Goal: Find specific page/section: Find specific page/section

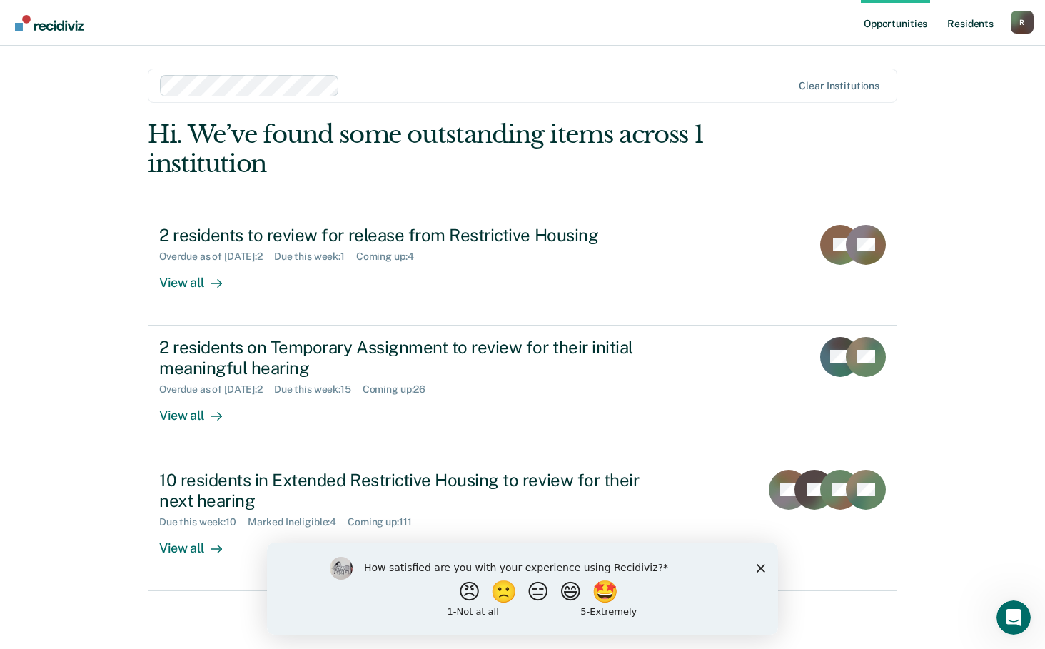
click at [970, 24] on link "Resident s" at bounding box center [970, 23] width 52 height 46
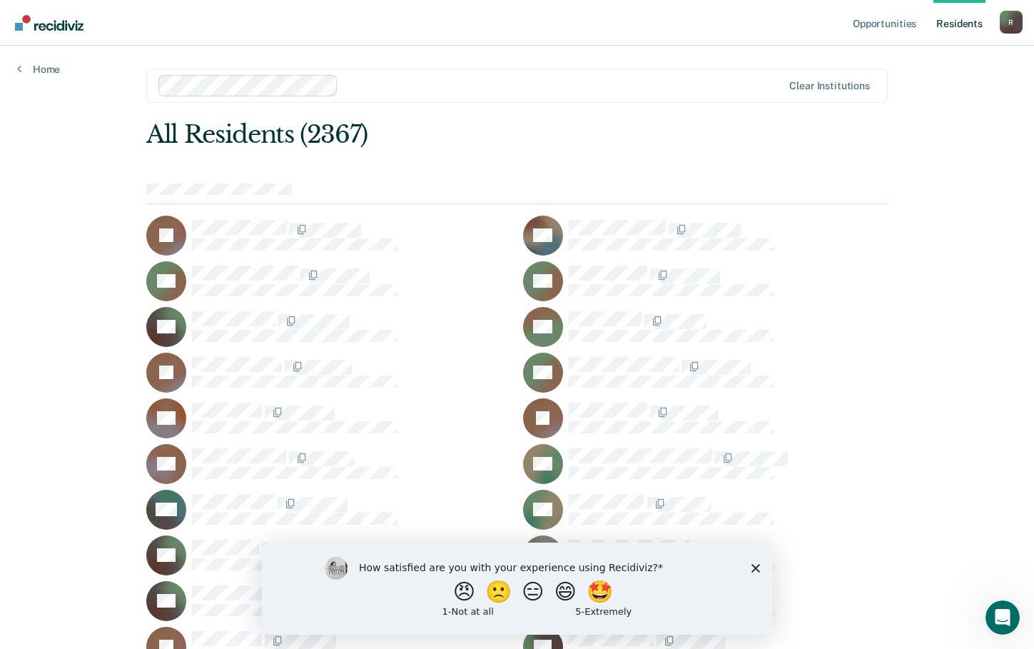
click at [365, 26] on nav "Opportunities Resident s [PERSON_NAME][EMAIL_ADDRESS][PERSON_NAME][DOMAIN_NAME]…" at bounding box center [517, 23] width 1034 height 46
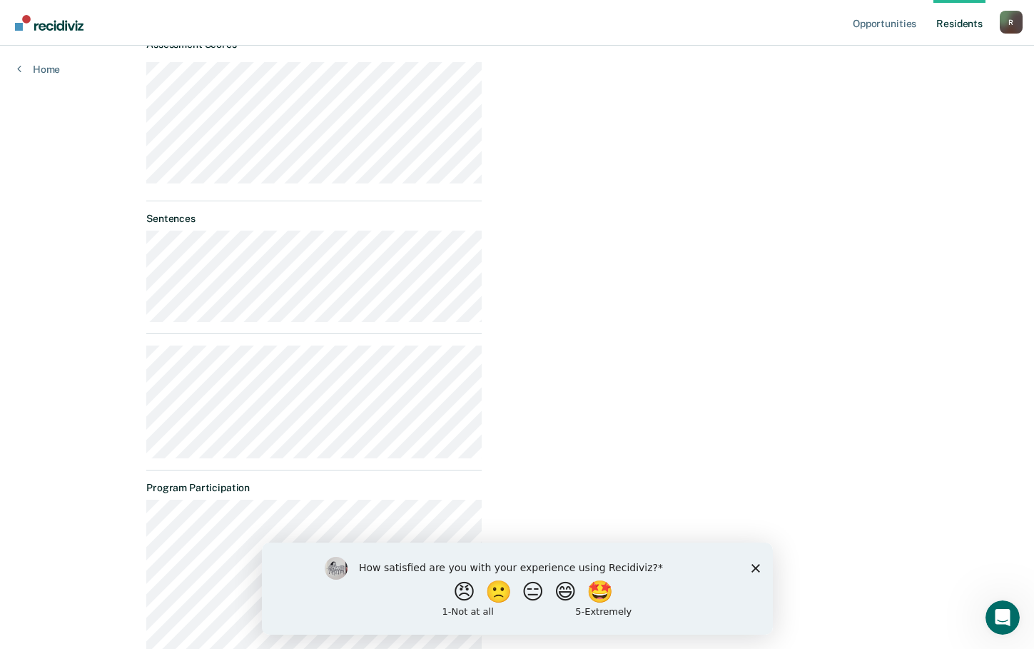
scroll to position [619, 0]
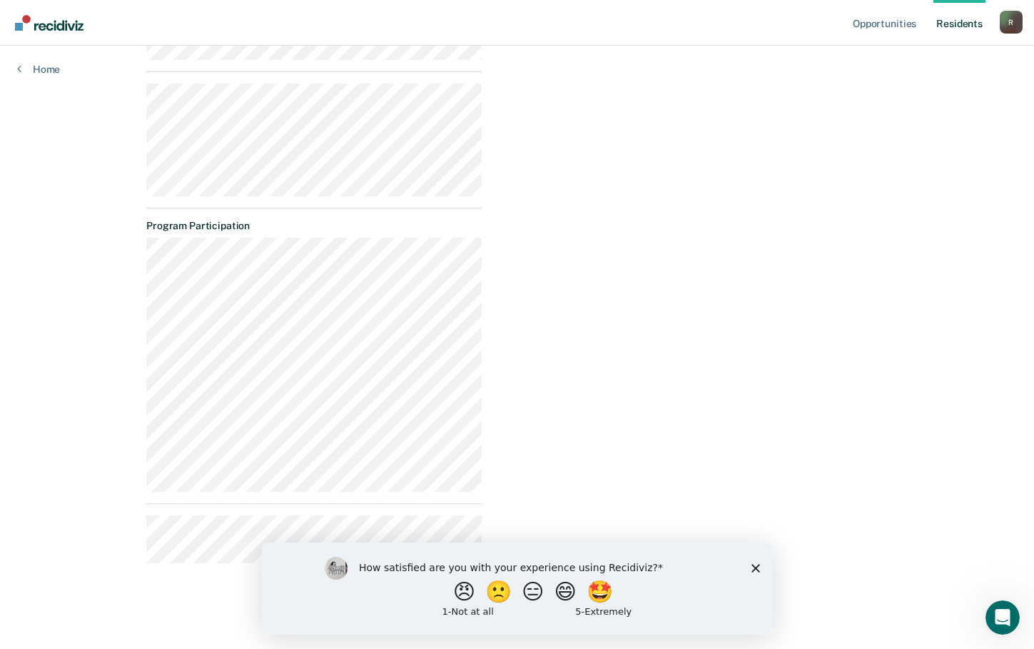
click at [637, 410] on div "Opportunities Temporary Assignment Almost eligible Requirements validated by OM…" at bounding box center [690, 43] width 395 height 1061
click at [757, 566] on polygon "Close survey" at bounding box center [755, 567] width 9 height 9
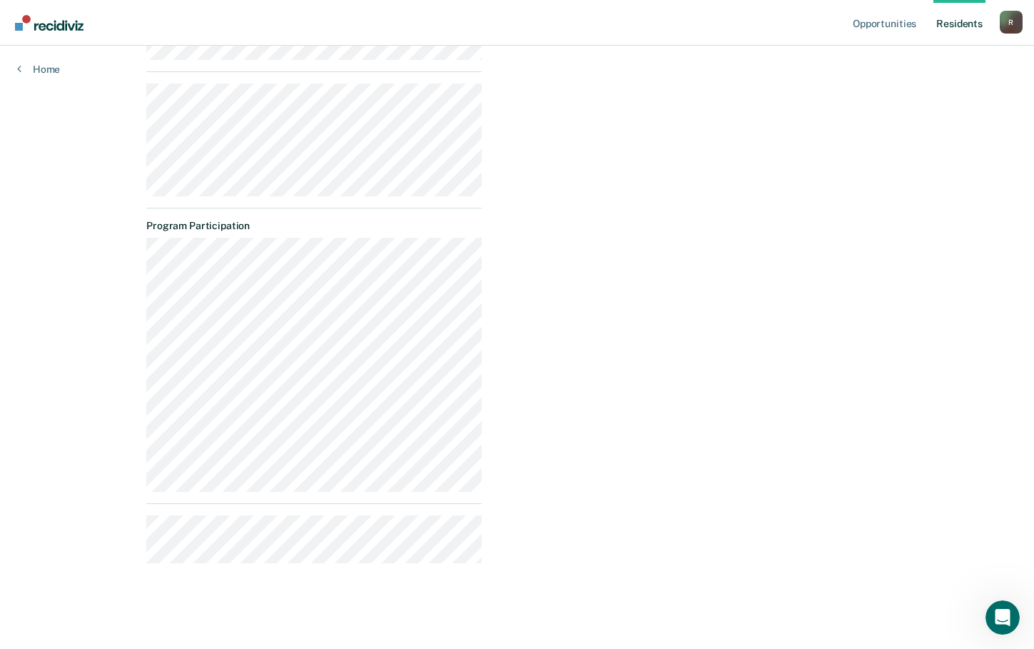
scroll to position [0, 0]
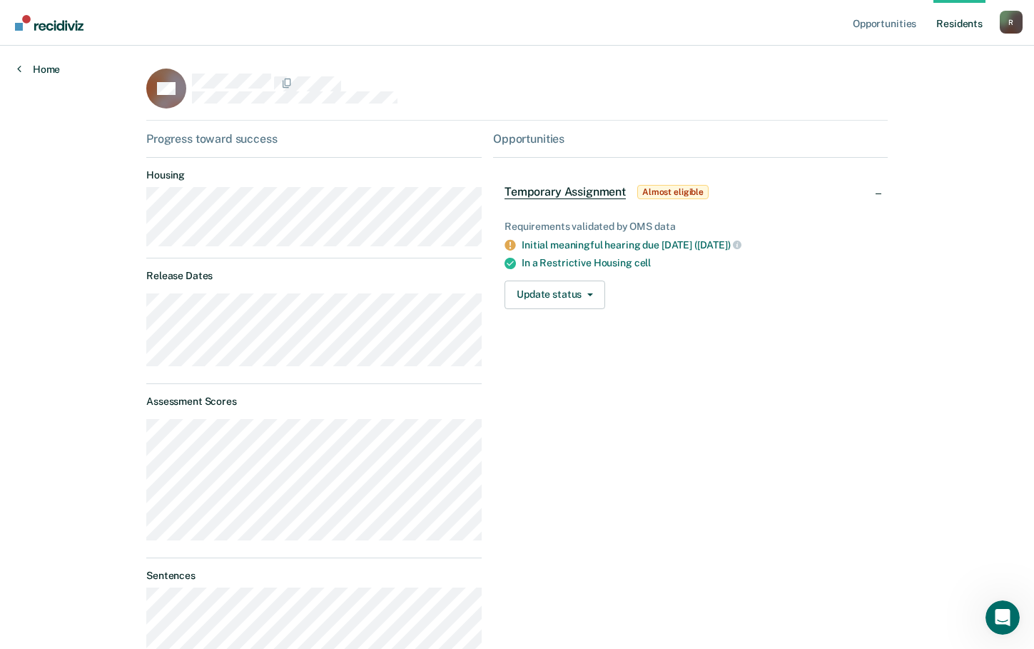
click at [23, 66] on link "Home" at bounding box center [38, 69] width 43 height 13
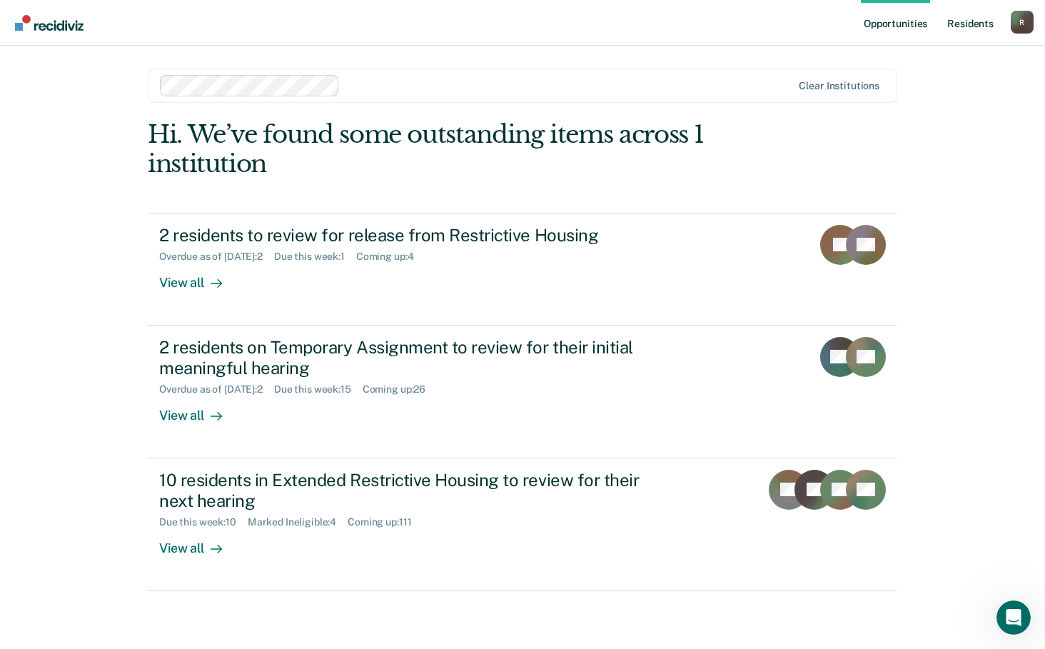
click at [972, 22] on link "Resident s" at bounding box center [970, 23] width 52 height 46
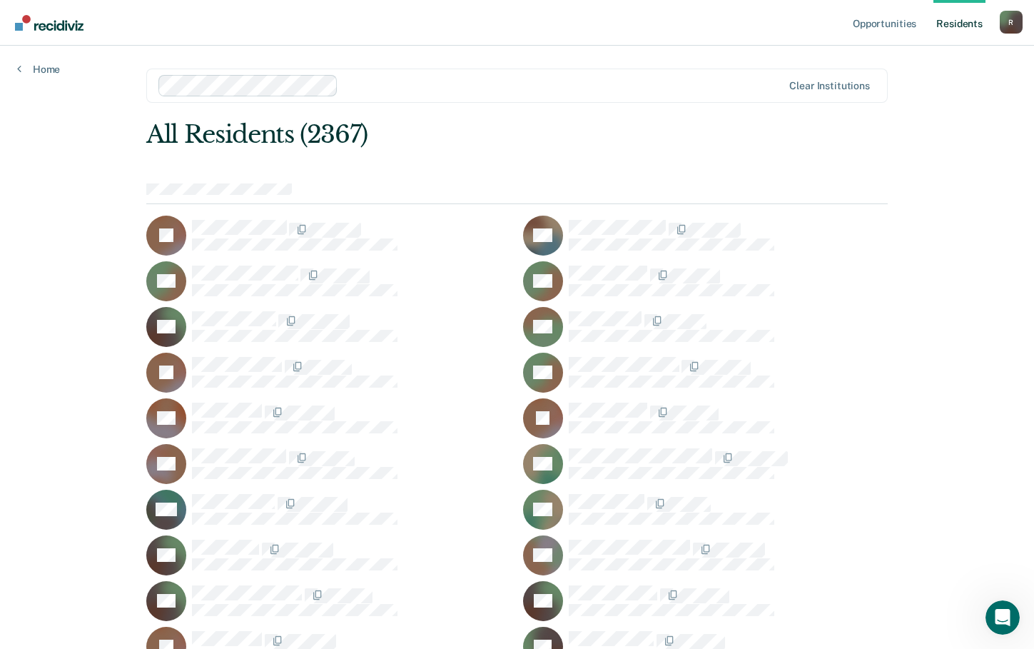
click at [967, 22] on link "Resident s" at bounding box center [960, 23] width 52 height 46
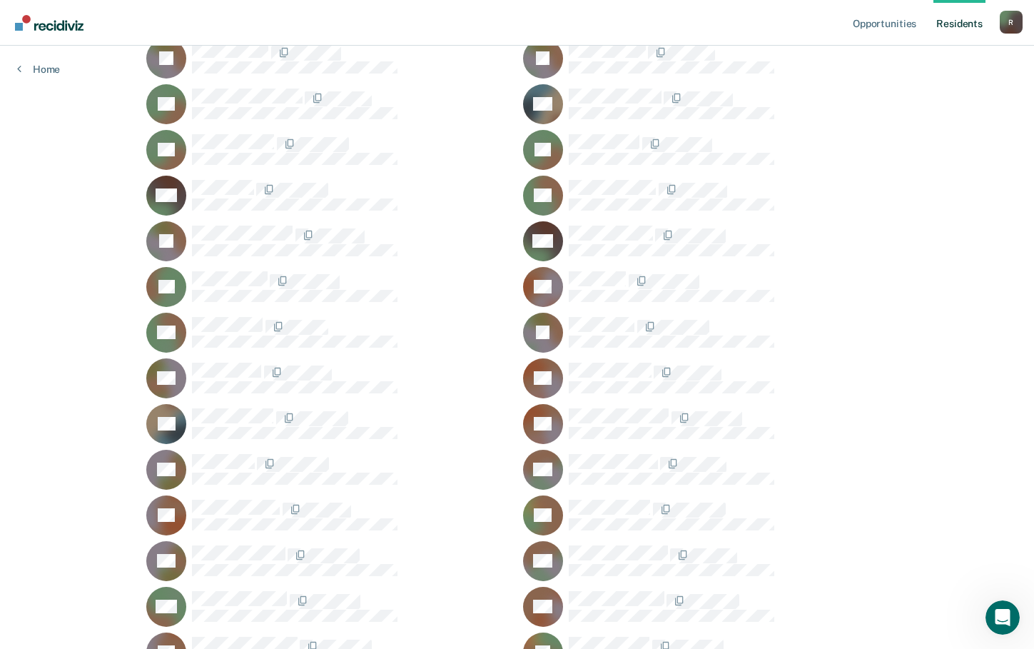
scroll to position [11095, 0]
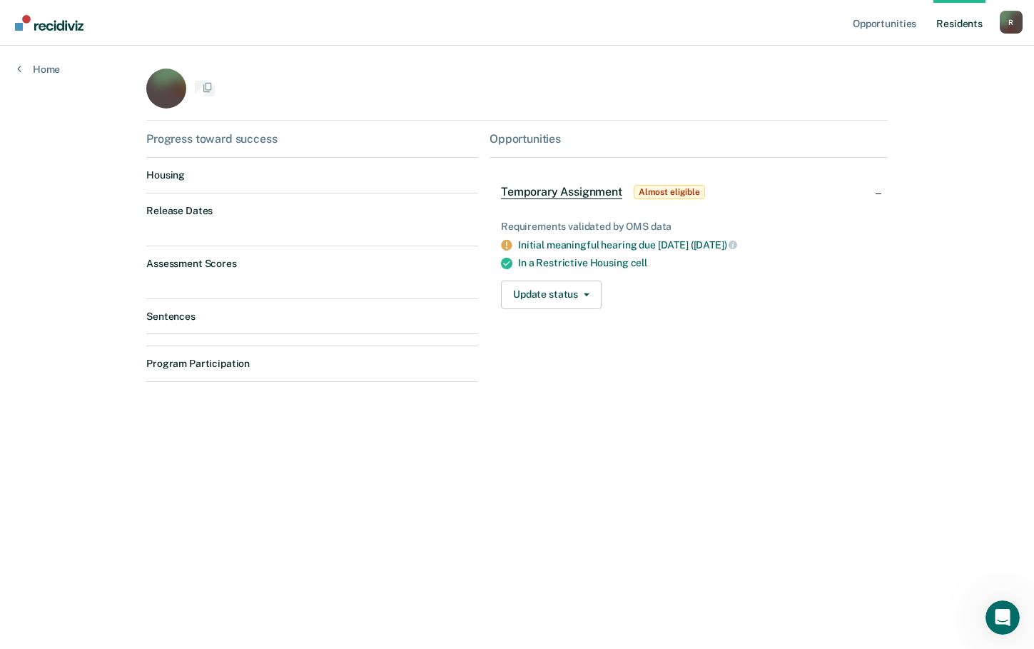
click at [551, 330] on div "Opportunities Resident s [PERSON_NAME][EMAIL_ADDRESS][PERSON_NAME][DOMAIN_NAME]…" at bounding box center [517, 324] width 1034 height 649
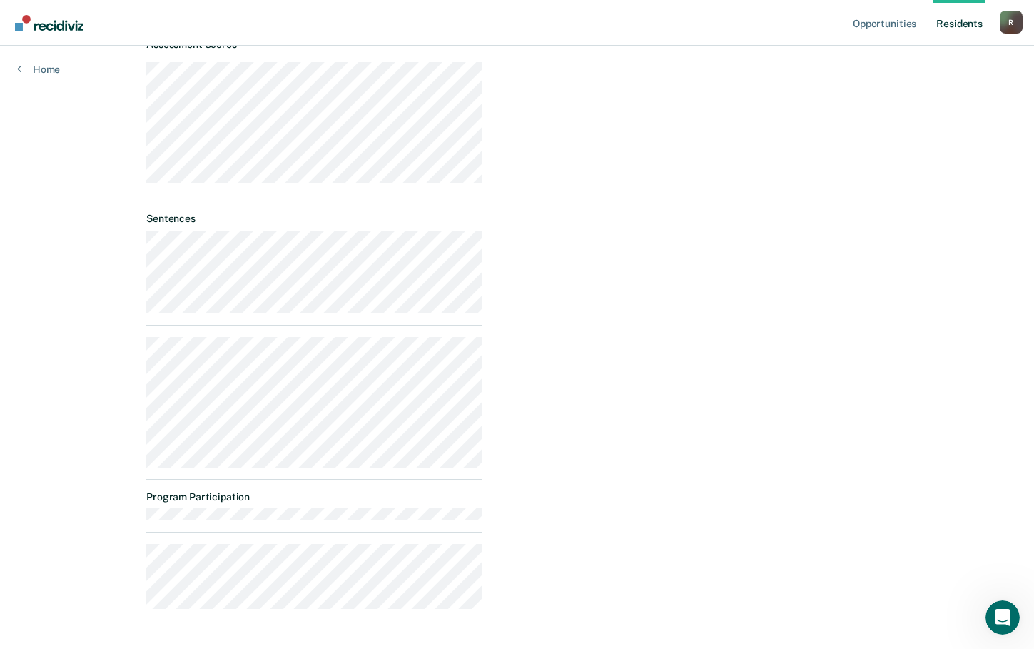
scroll to position [403, 0]
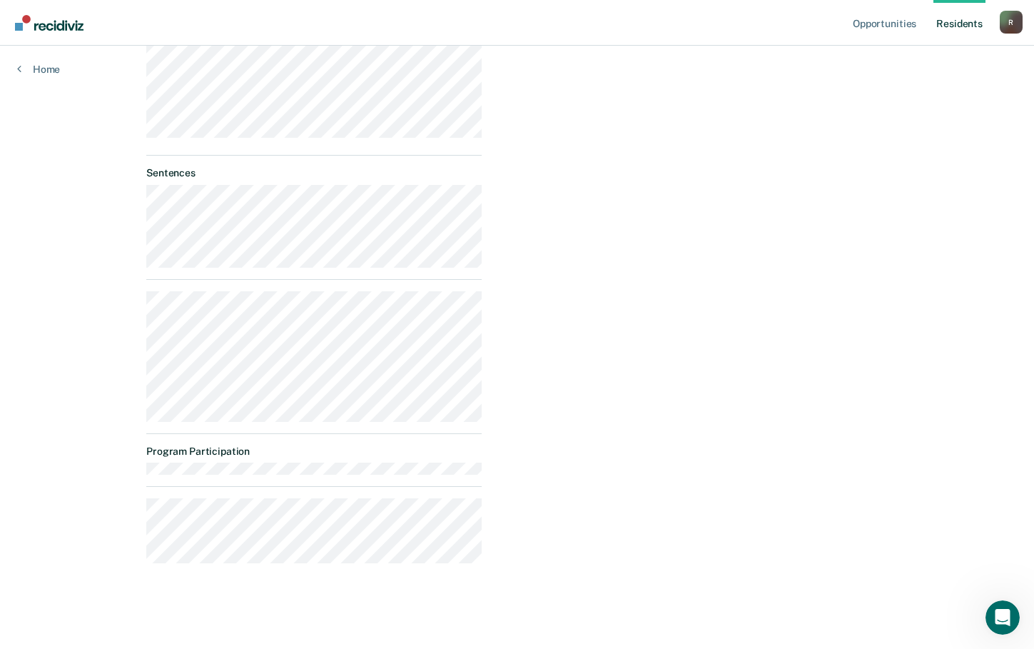
click at [634, 140] on div "Opportunities Temporary Assignment Almost eligible Requirements validated by OM…" at bounding box center [690, 151] width 395 height 845
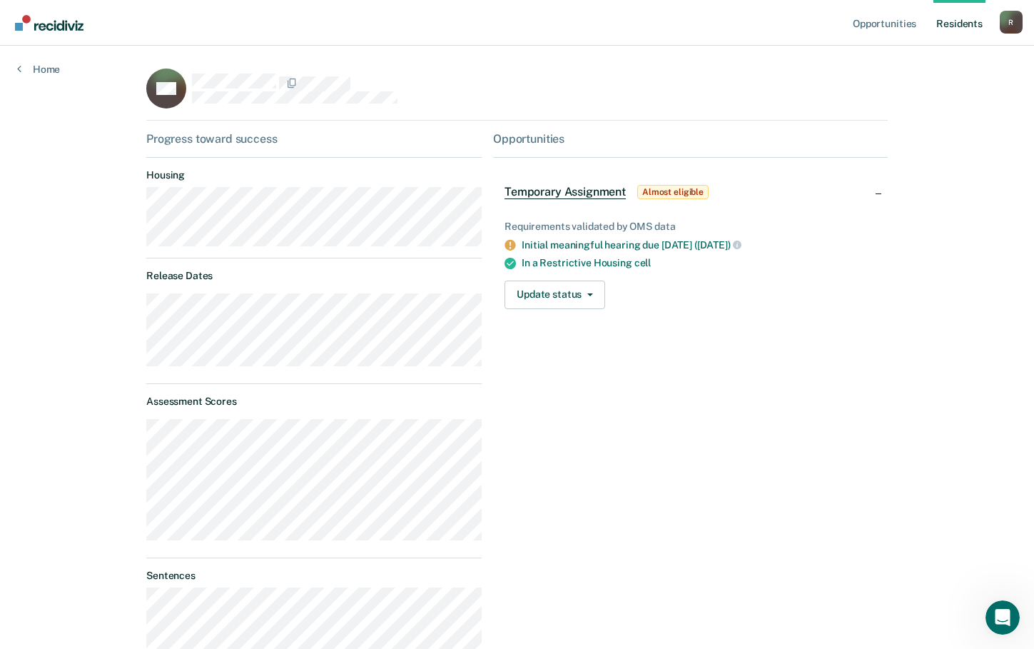
click at [532, 80] on div "NC" at bounding box center [517, 95] width 742 height 52
